Goal: Information Seeking & Learning: Check status

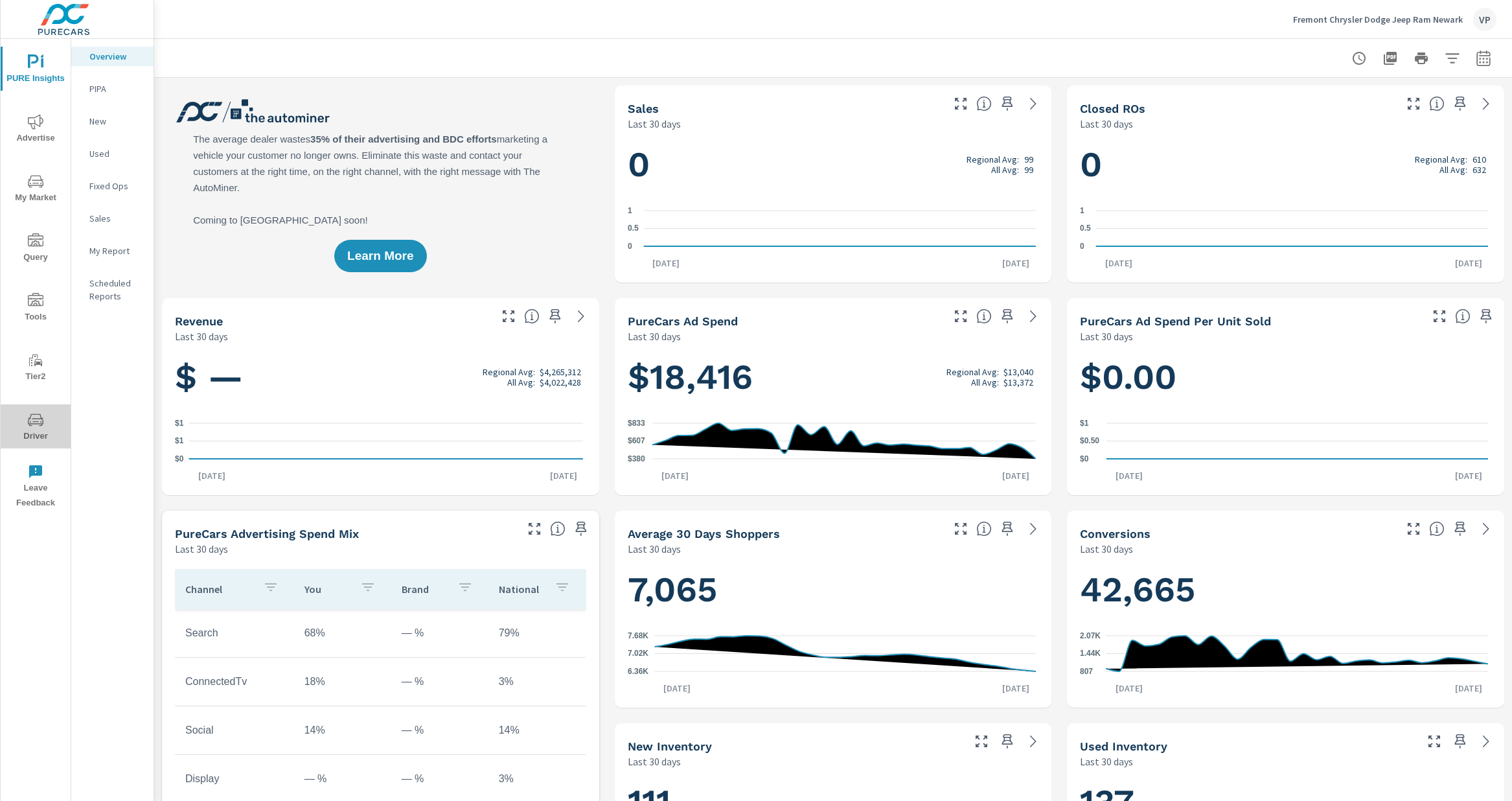
click at [38, 428] on span "Driver" at bounding box center [35, 428] width 62 height 31
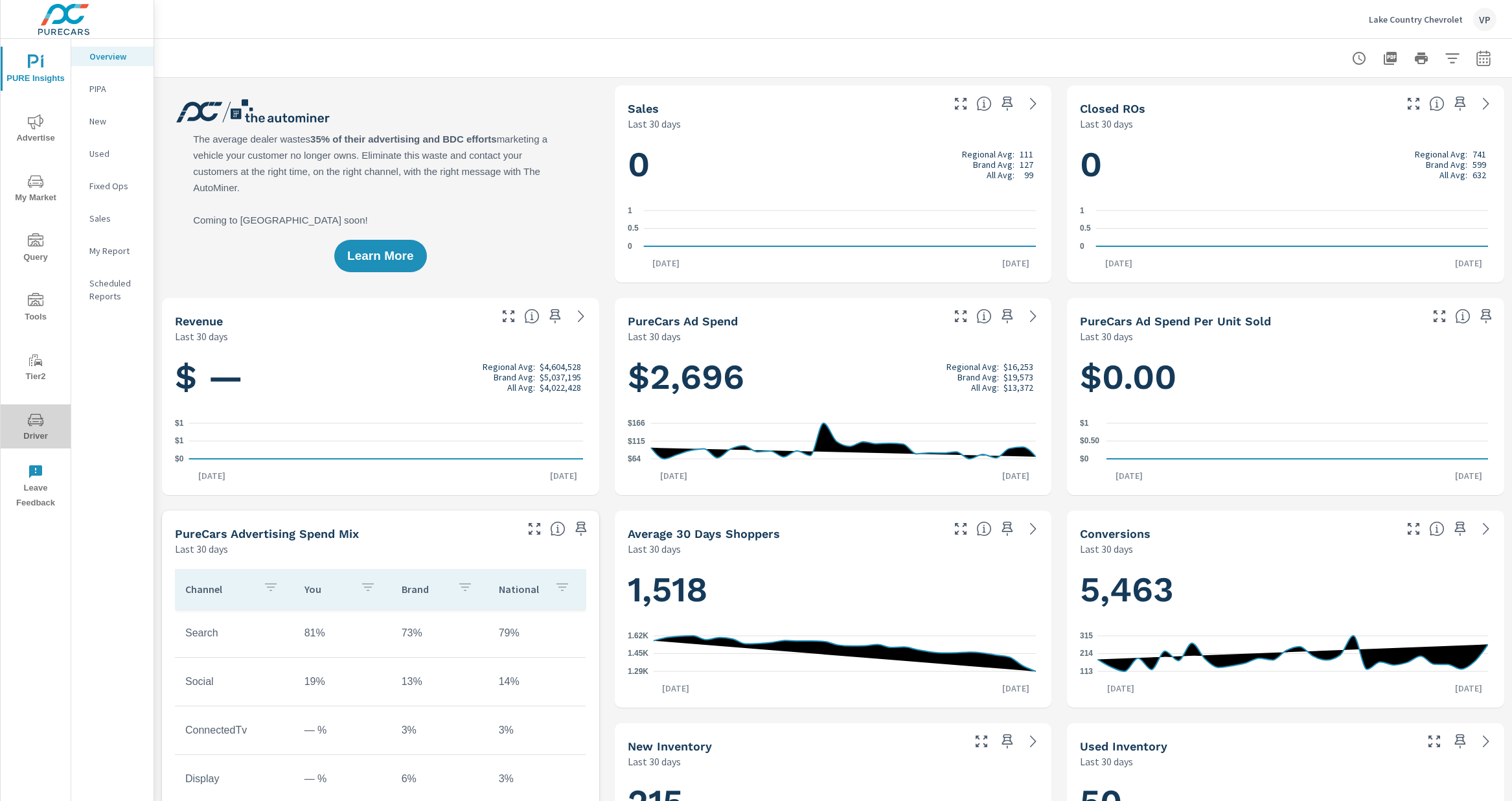
click at [36, 426] on icon "nav menu" at bounding box center [35, 419] width 16 height 16
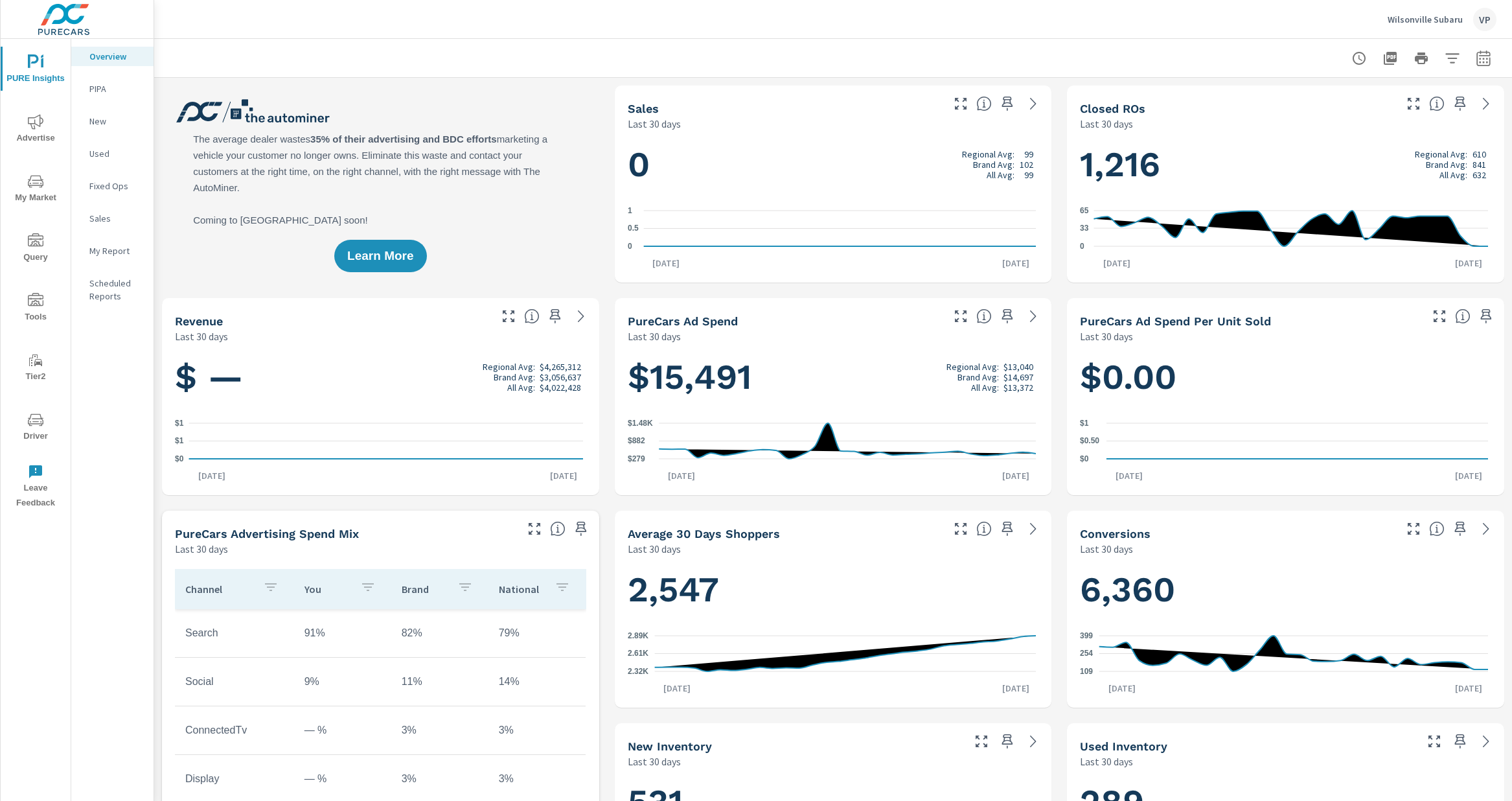
click at [36, 428] on span "Driver" at bounding box center [35, 428] width 62 height 31
